Goal: Task Accomplishment & Management: Complete application form

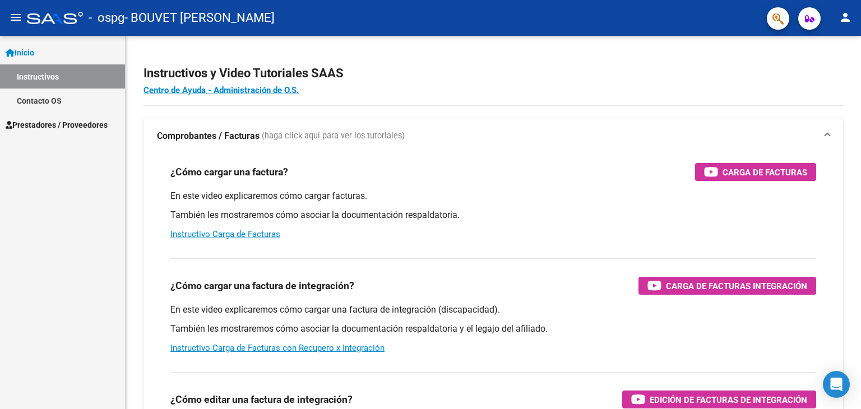
click at [76, 74] on link "Instructivos" at bounding box center [62, 76] width 125 height 24
click at [60, 126] on span "Prestadores / Proveedores" at bounding box center [57, 125] width 102 height 12
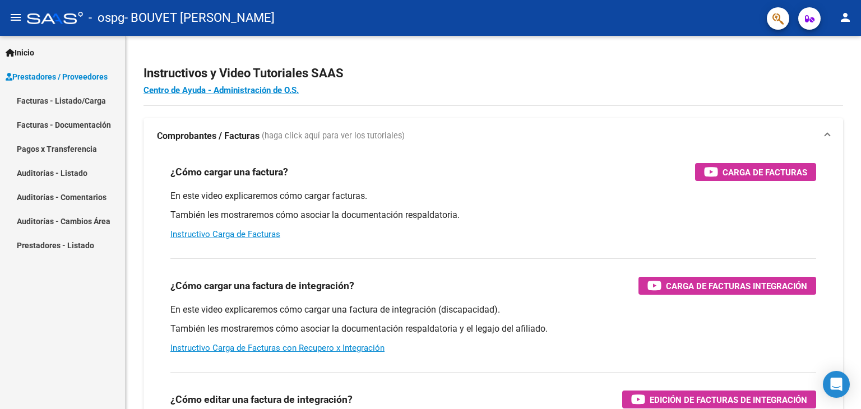
click at [63, 103] on link "Facturas - Listado/Carga" at bounding box center [62, 101] width 125 height 24
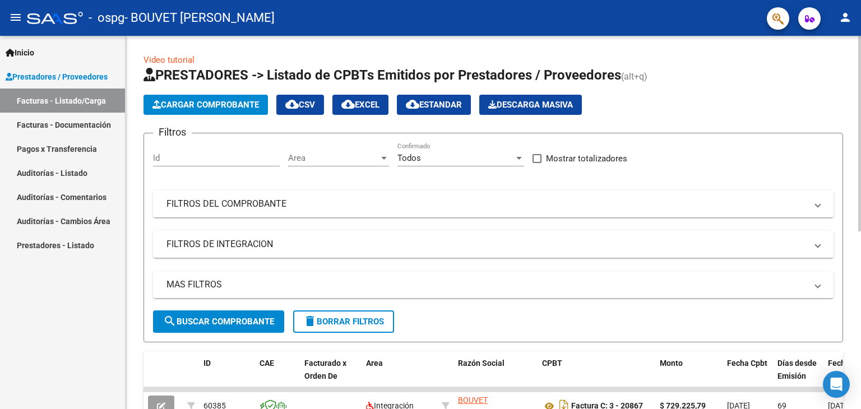
click at [182, 102] on span "Cargar Comprobante" at bounding box center [205, 105] width 106 height 10
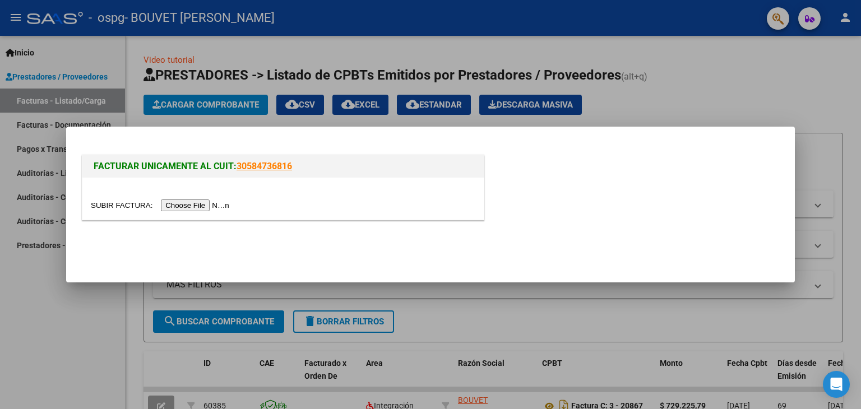
click at [184, 206] on input "file" at bounding box center [162, 205] width 142 height 12
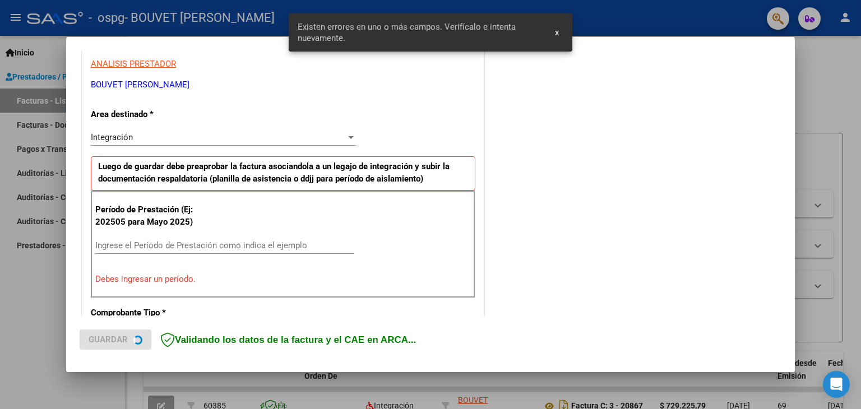
scroll to position [235, 0]
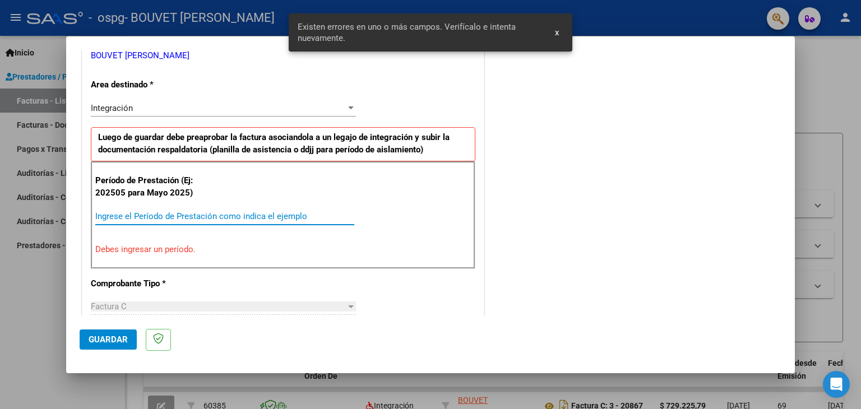
click at [190, 216] on input "Ingrese el Período de Prestación como indica el ejemplo" at bounding box center [224, 216] width 259 height 10
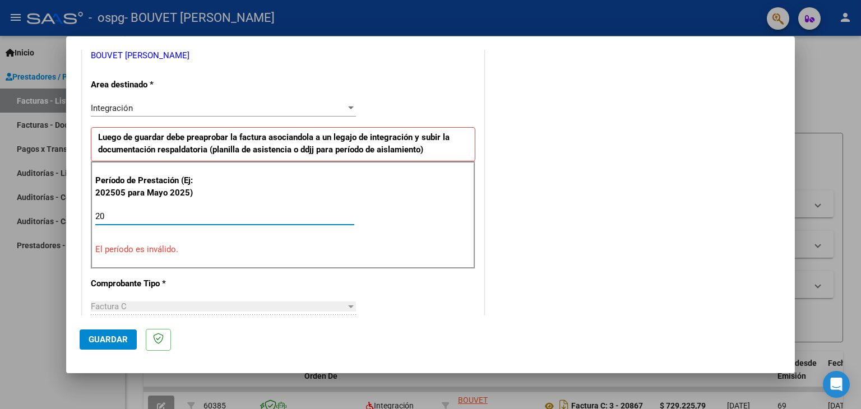
type input "2"
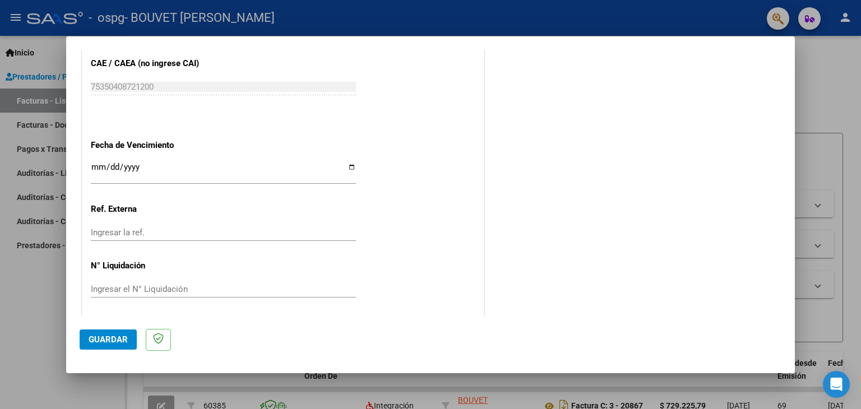
scroll to position [719, 0]
type input "202508"
click at [346, 166] on input "Ingresar la fecha" at bounding box center [223, 169] width 265 height 18
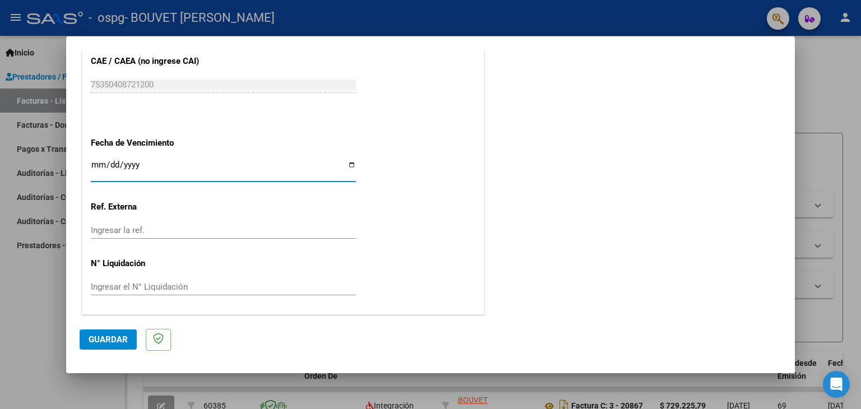
type input "[DATE]"
click at [103, 341] on span "Guardar" at bounding box center [108, 339] width 39 height 10
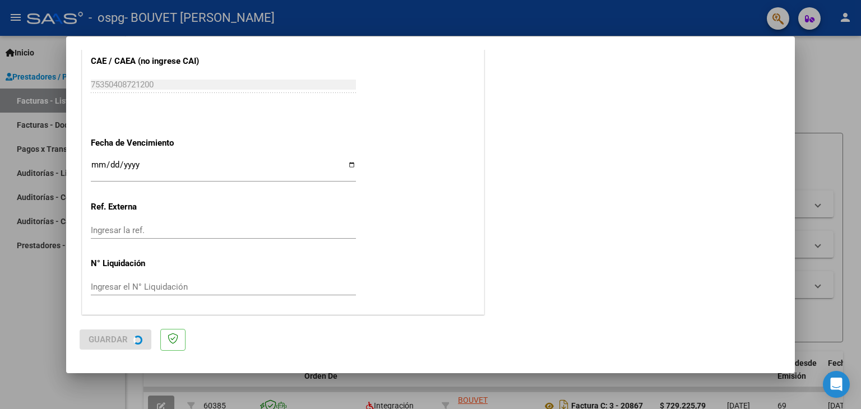
scroll to position [0, 0]
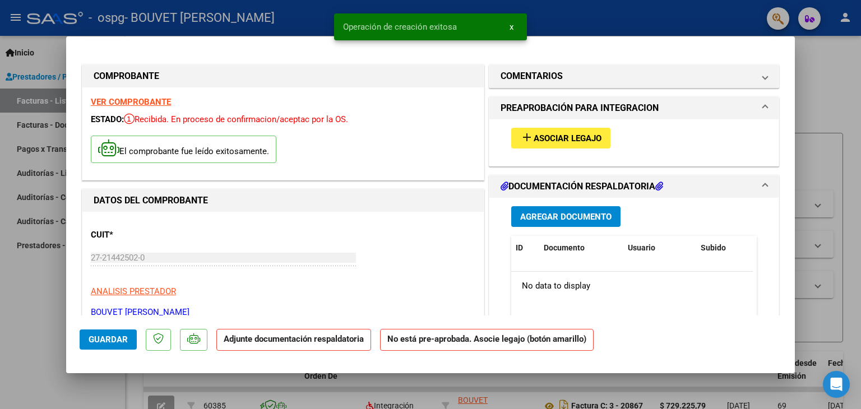
click at [533, 140] on span "Asociar Legajo" at bounding box center [567, 138] width 68 height 10
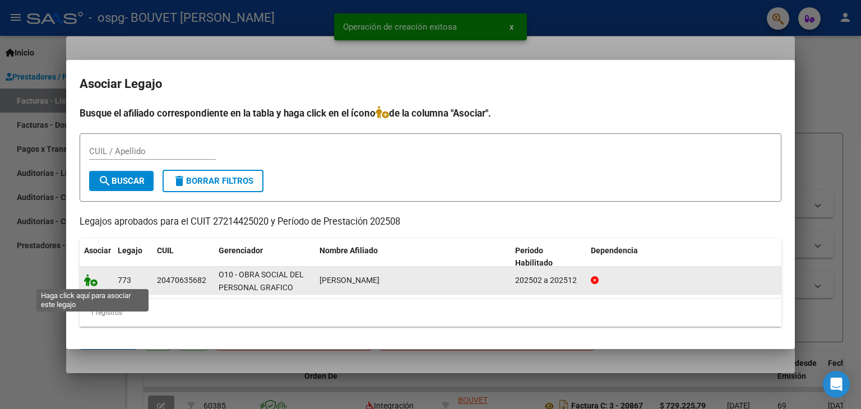
click at [92, 283] on icon at bounding box center [90, 280] width 13 height 12
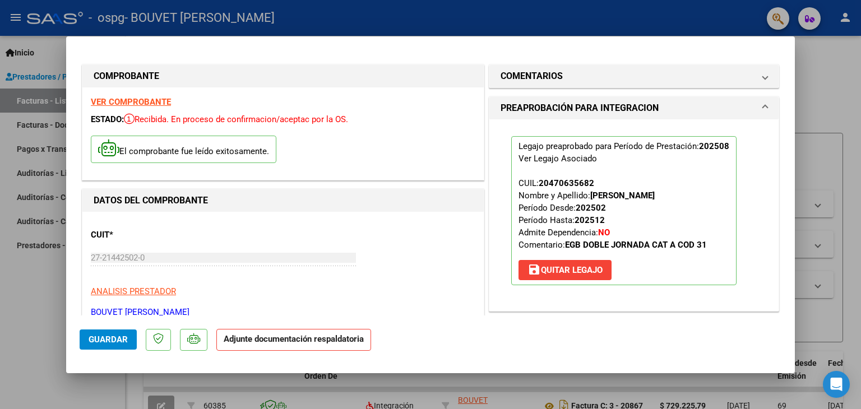
click at [298, 344] on p "Adjunte documentación respaldatoria" at bounding box center [293, 340] width 155 height 22
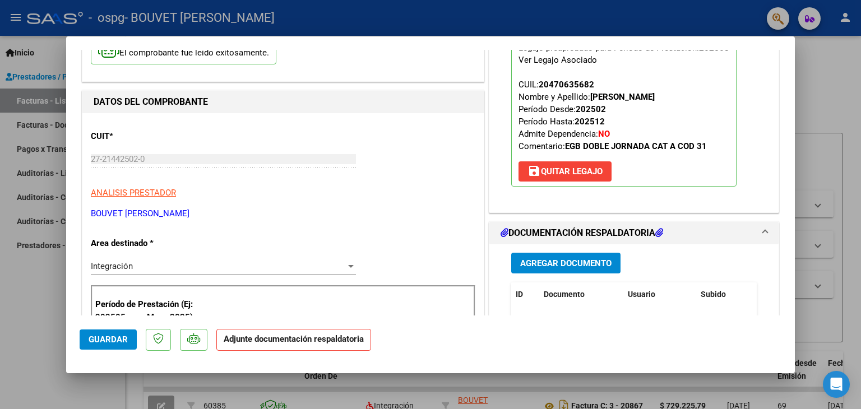
scroll to position [168, 0]
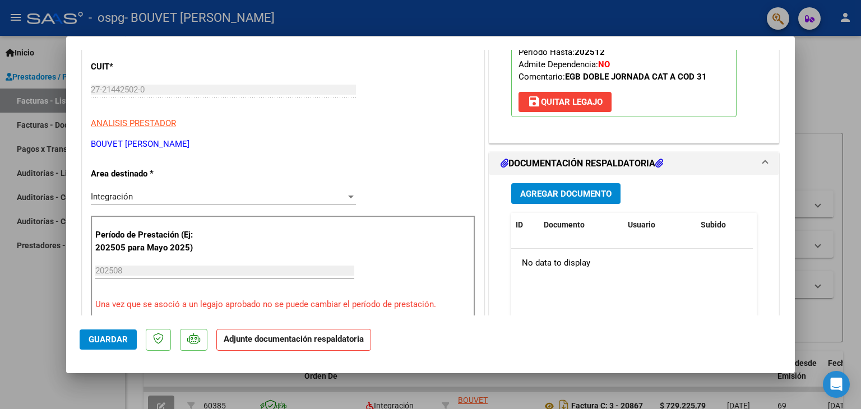
click at [548, 194] on span "Agregar Documento" at bounding box center [565, 194] width 91 height 10
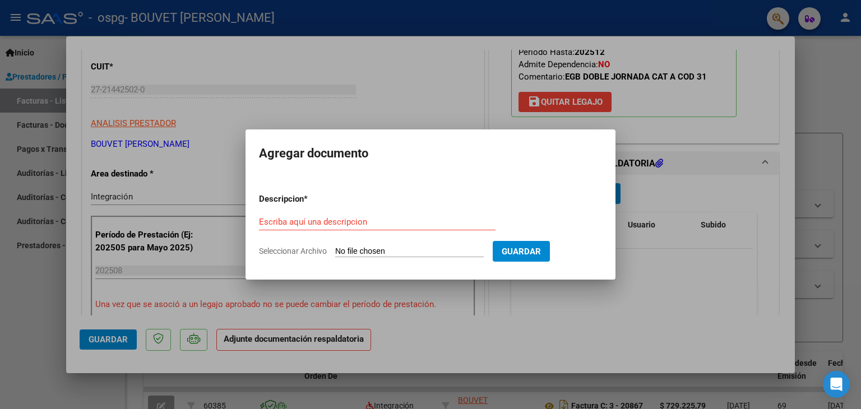
click at [374, 214] on div "Escriba aquí una descripcion" at bounding box center [377, 221] width 236 height 17
click at [370, 216] on div "Escriba aquí una descripcion" at bounding box center [377, 221] width 236 height 17
type input "Asistencia"
click at [338, 239] on div "Asistencia Escriba aquí una descripcion" at bounding box center [377, 226] width 236 height 27
click at [336, 252] on input "Seleccionar Archivo" at bounding box center [409, 252] width 148 height 11
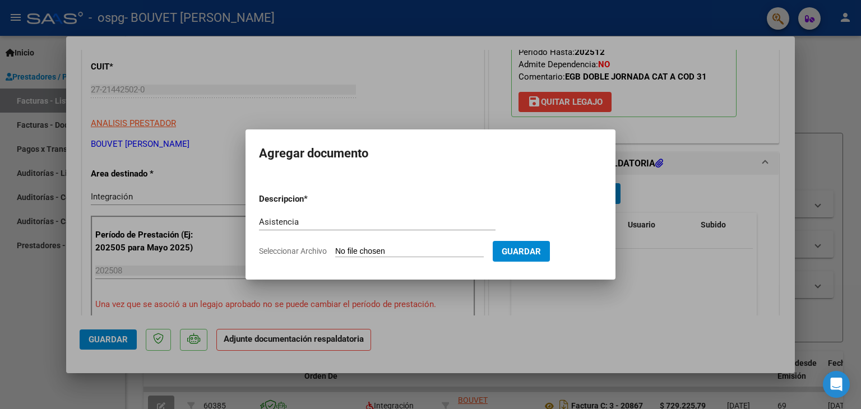
type input "C:\fakepath\SEPULVEDA [DATE].pdf"
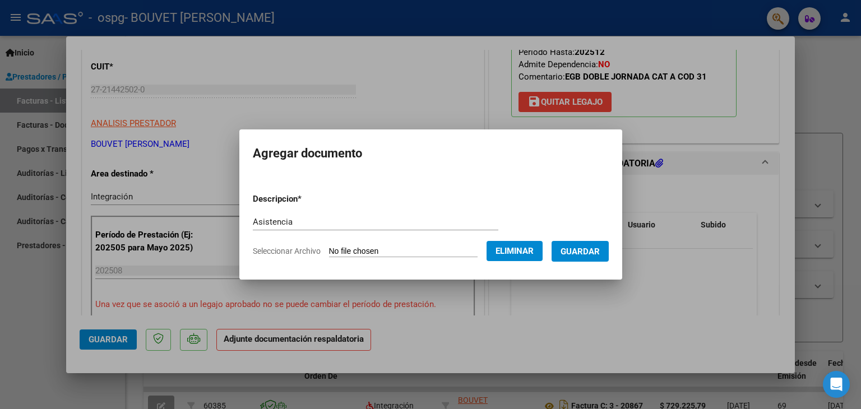
click at [593, 248] on span "Guardar" at bounding box center [579, 252] width 39 height 10
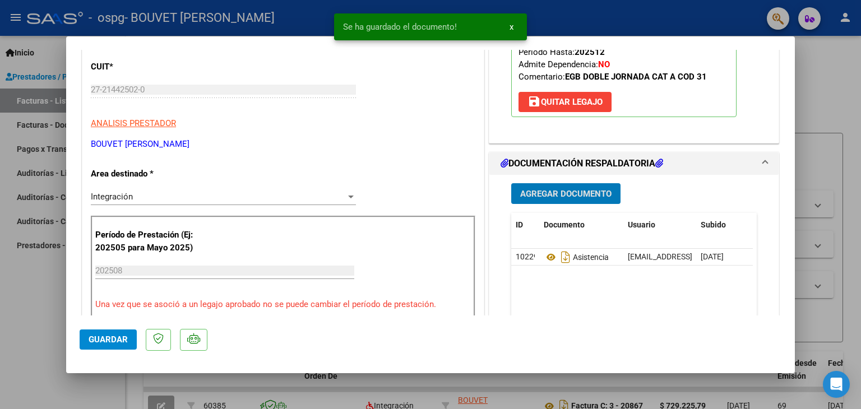
click at [104, 341] on span "Guardar" at bounding box center [108, 339] width 39 height 10
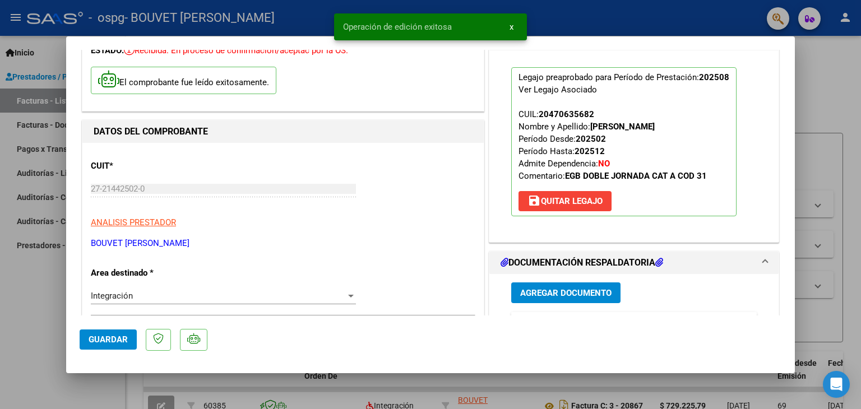
scroll to position [0, 0]
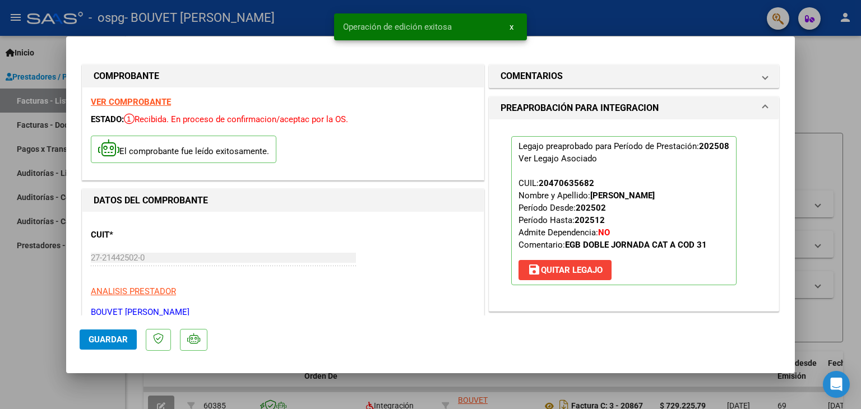
click at [808, 163] on div at bounding box center [430, 204] width 861 height 409
type input "$ 0,00"
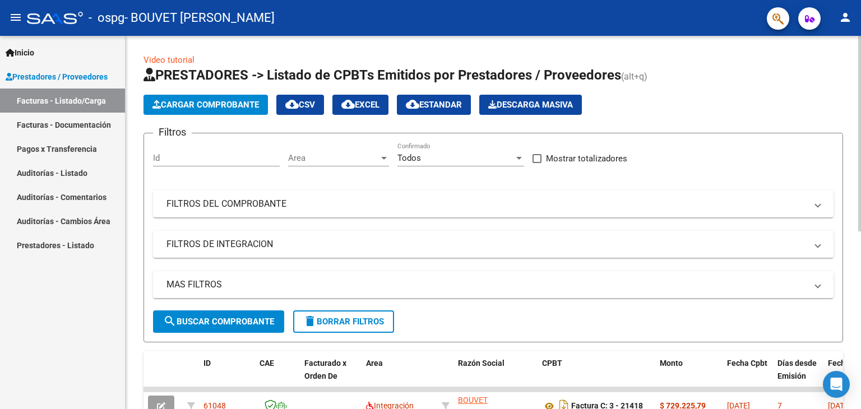
click at [184, 103] on span "Cargar Comprobante" at bounding box center [205, 105] width 106 height 10
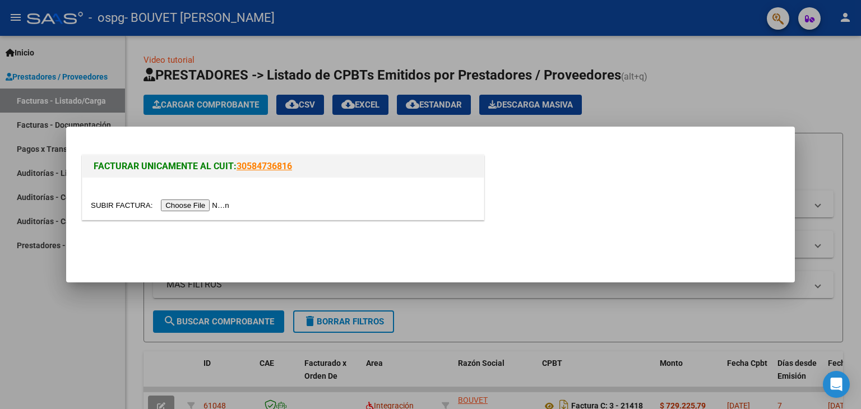
click at [222, 202] on input "file" at bounding box center [162, 205] width 142 height 12
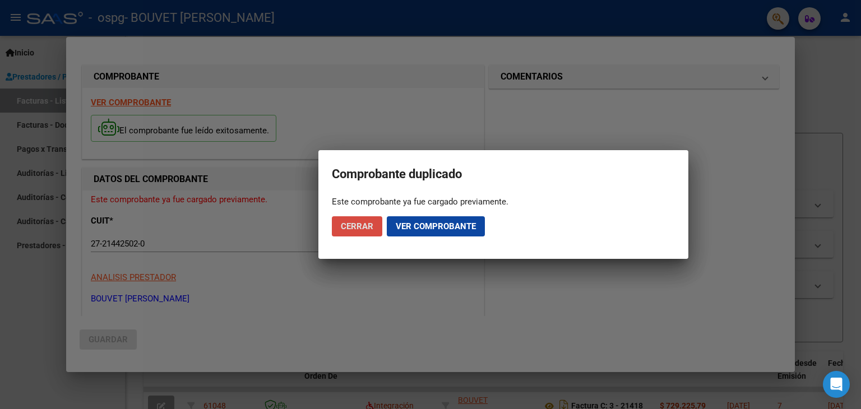
click at [354, 222] on span "Cerrar" at bounding box center [357, 226] width 32 height 10
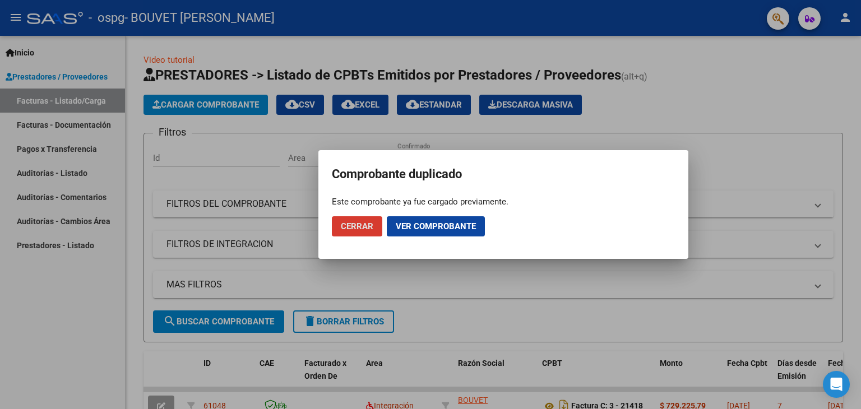
click at [355, 224] on span "Cerrar" at bounding box center [357, 226] width 32 height 10
